Goal: Navigation & Orientation: Find specific page/section

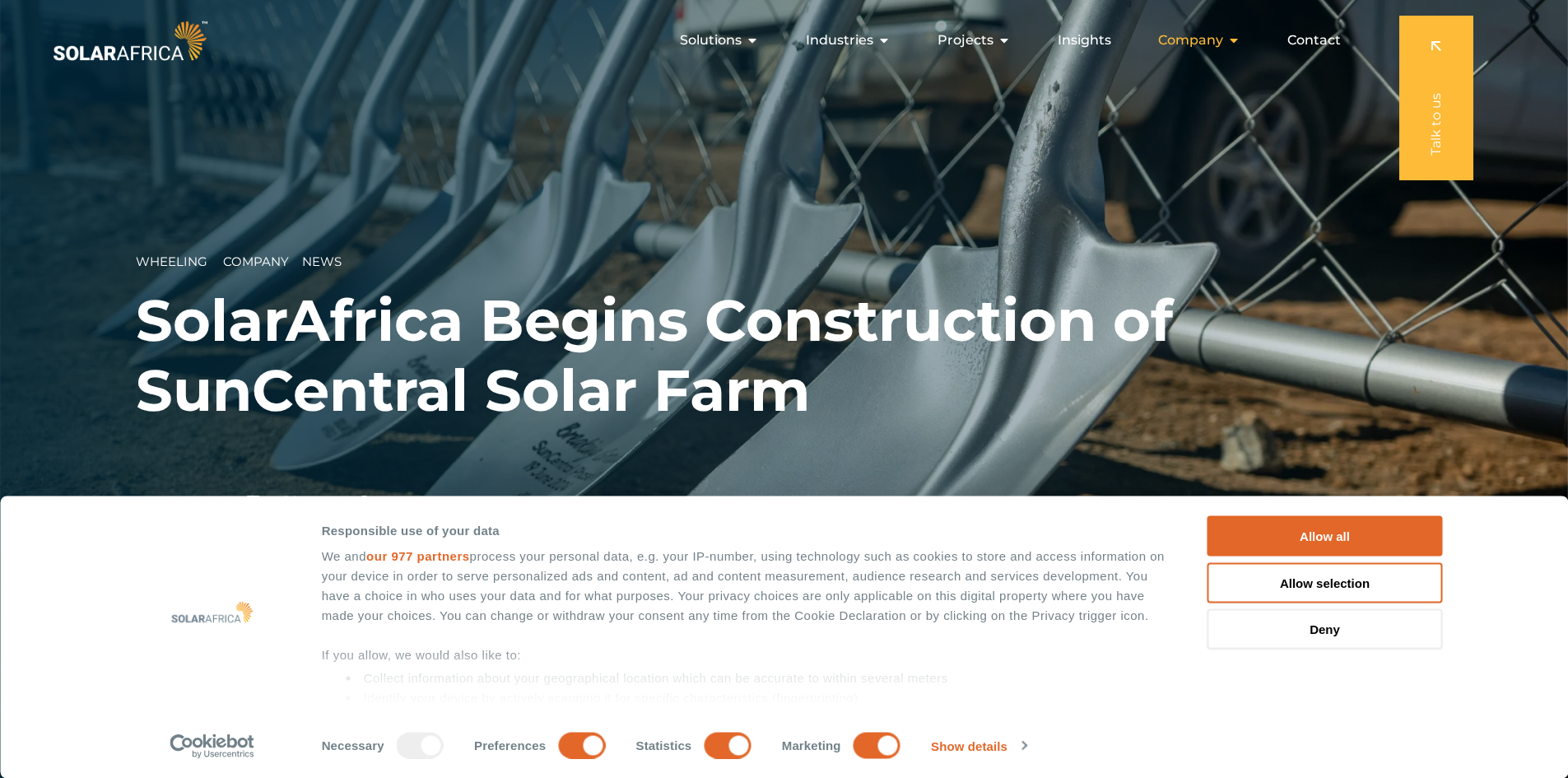
click at [1244, 41] on div "Company Close Company Open Company" at bounding box center [1199, 41] width 108 height 33
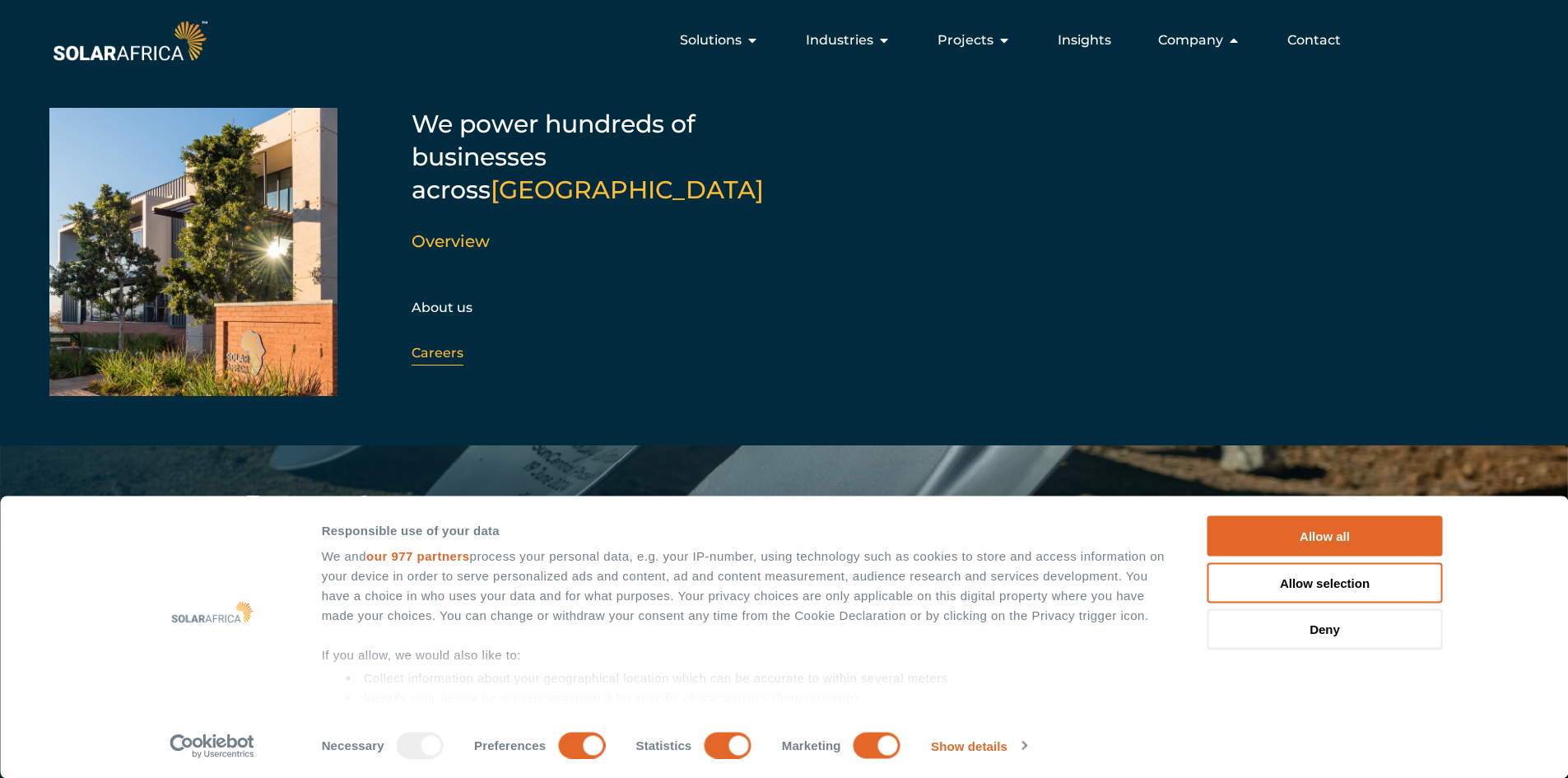
click at [434, 345] on link "Careers" at bounding box center [438, 353] width 52 height 16
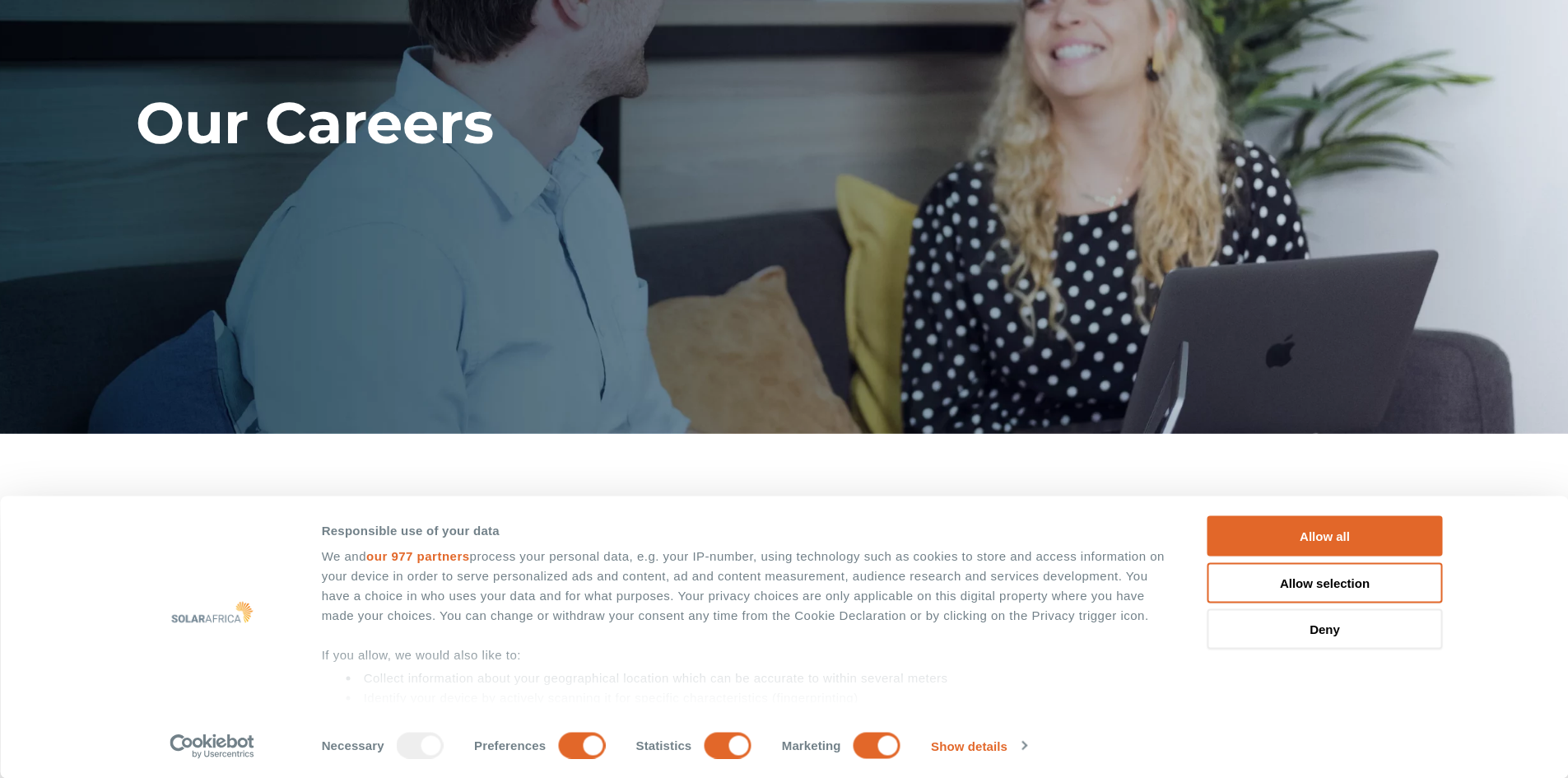
scroll to position [329, 0]
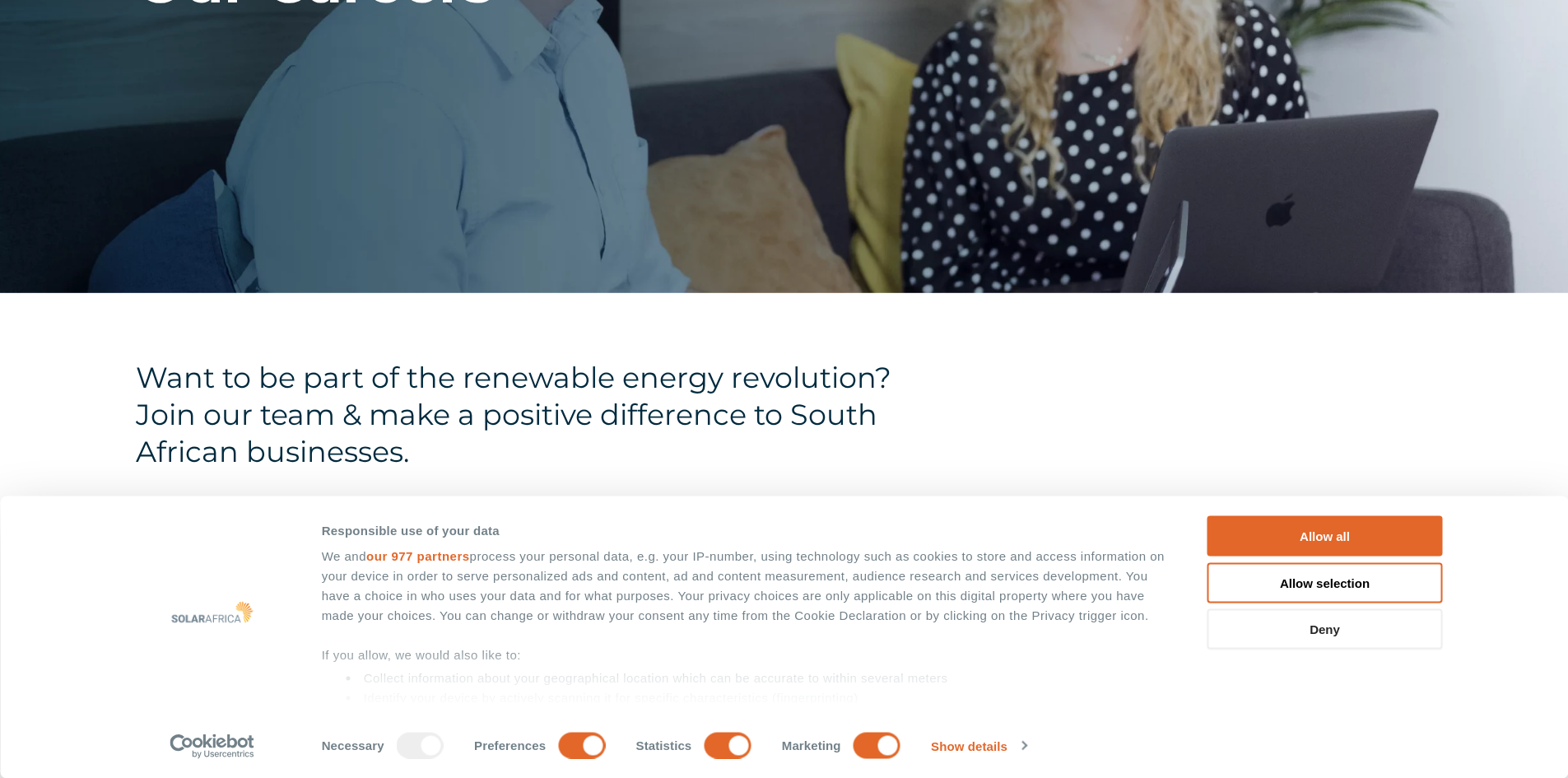
click at [1332, 627] on button "Deny" at bounding box center [1325, 629] width 236 height 41
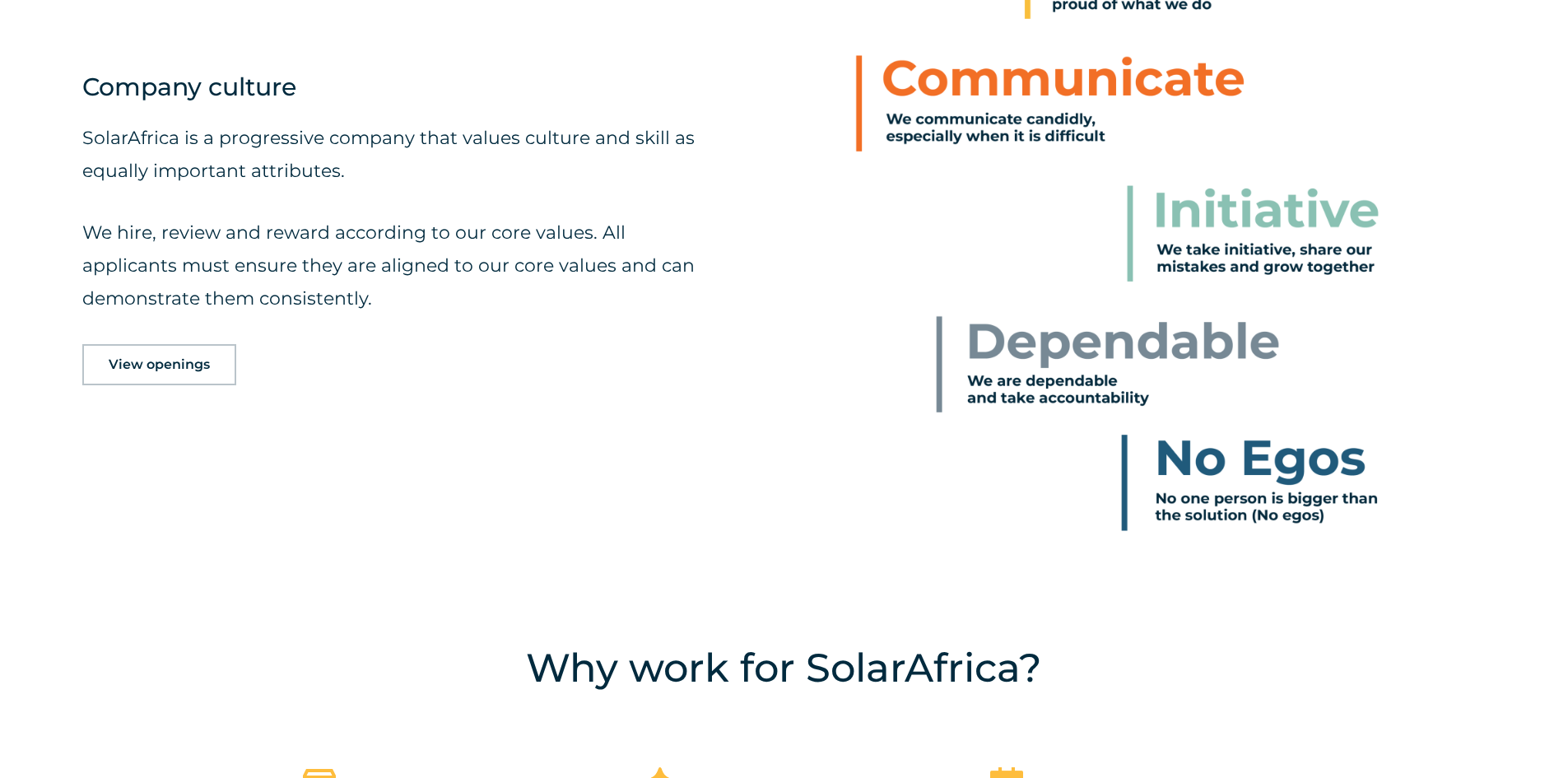
scroll to position [988, 0]
click at [164, 375] on link "View openings" at bounding box center [159, 362] width 154 height 41
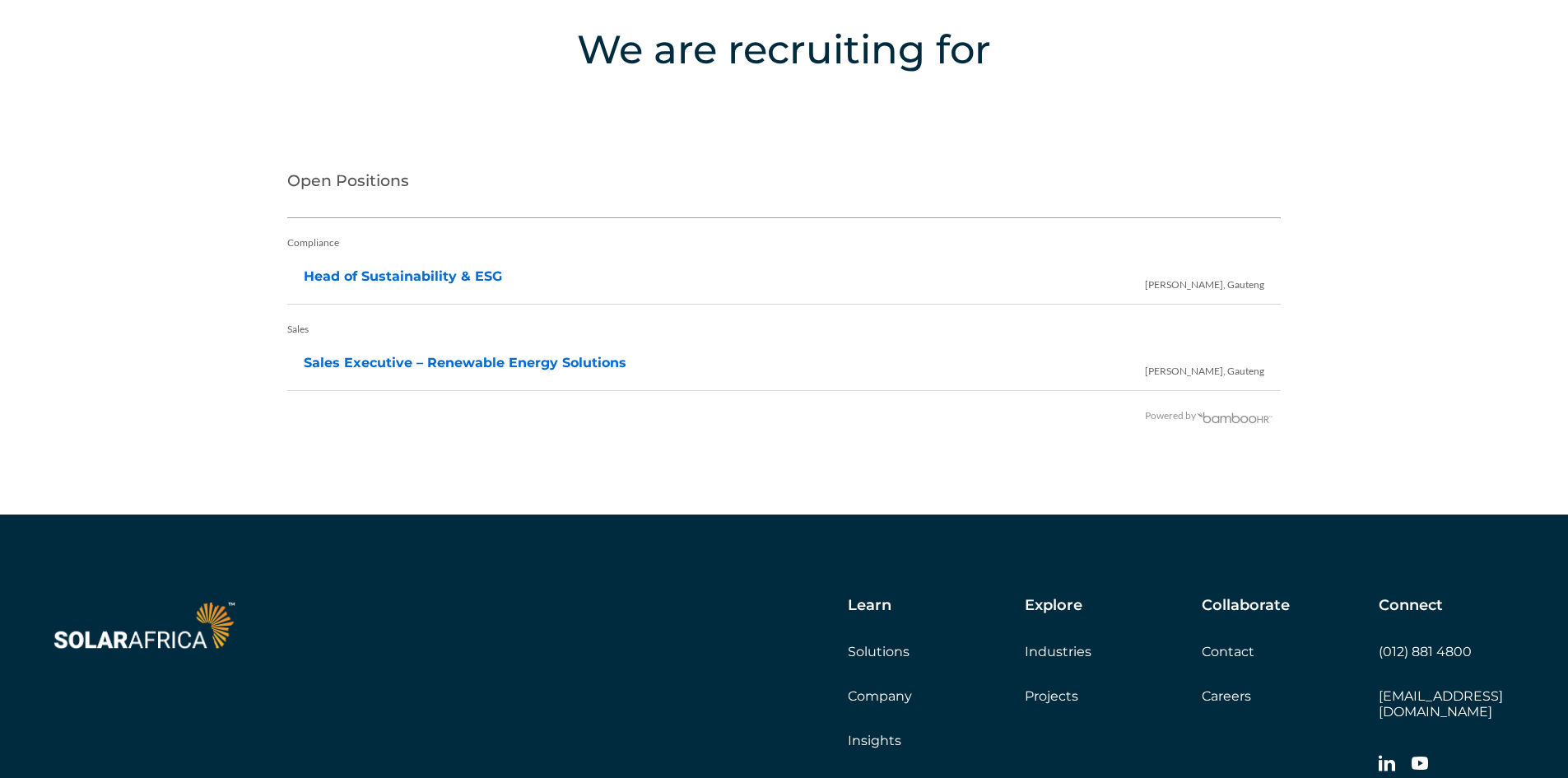
scroll to position [3371, 0]
